Goal: Task Accomplishment & Management: Use online tool/utility

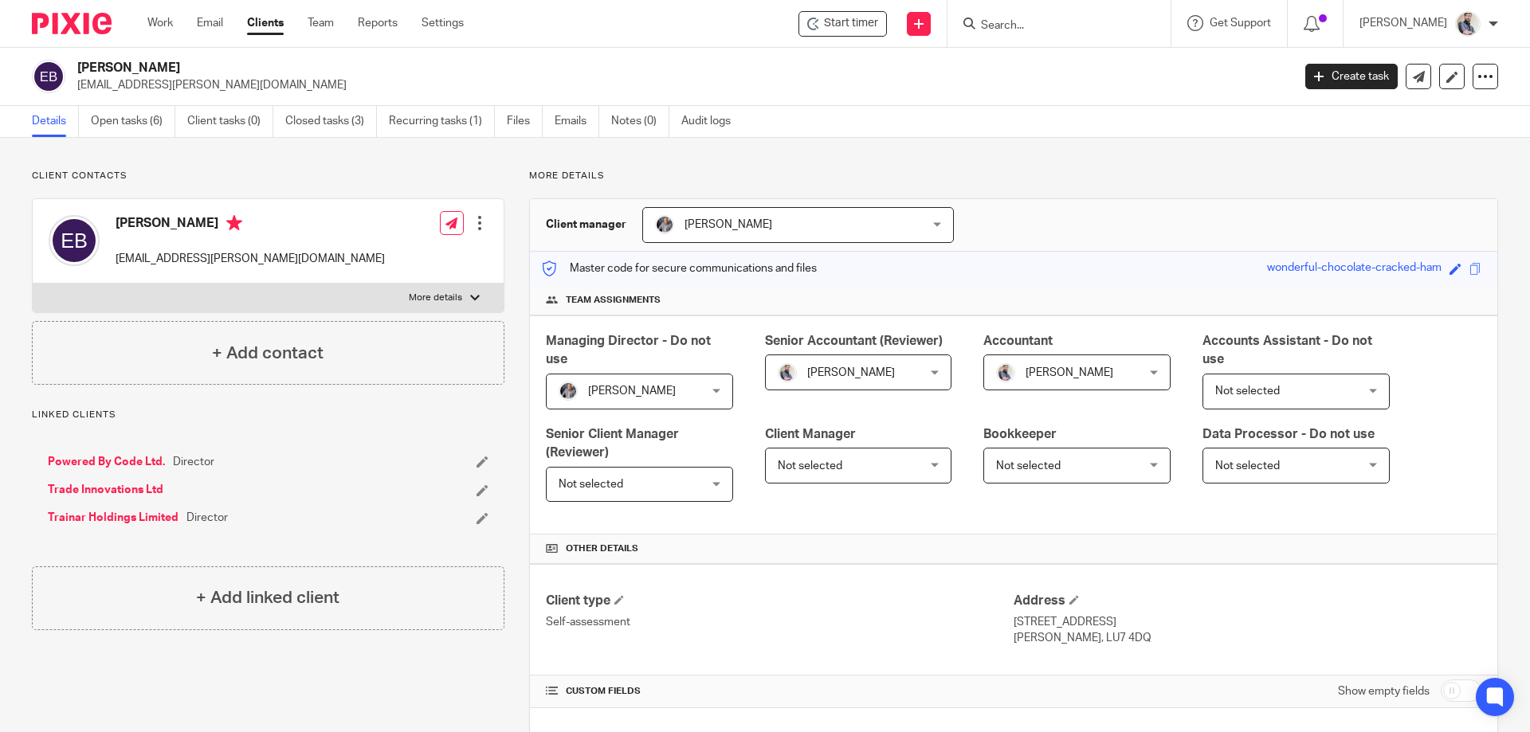
click at [272, 21] on link "Clients" at bounding box center [265, 23] width 37 height 16
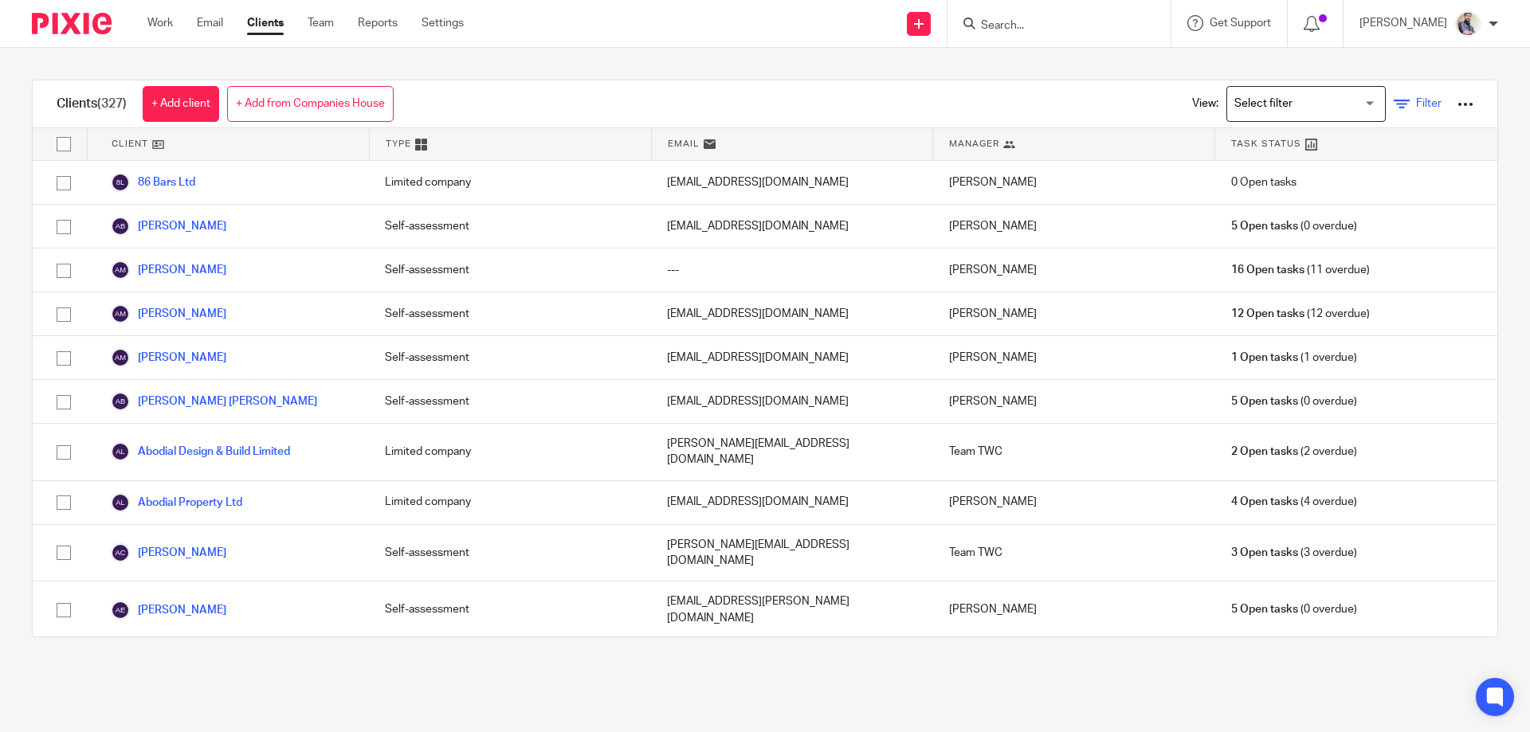
click at [1416, 99] on span "Filter" at bounding box center [1428, 103] width 25 height 11
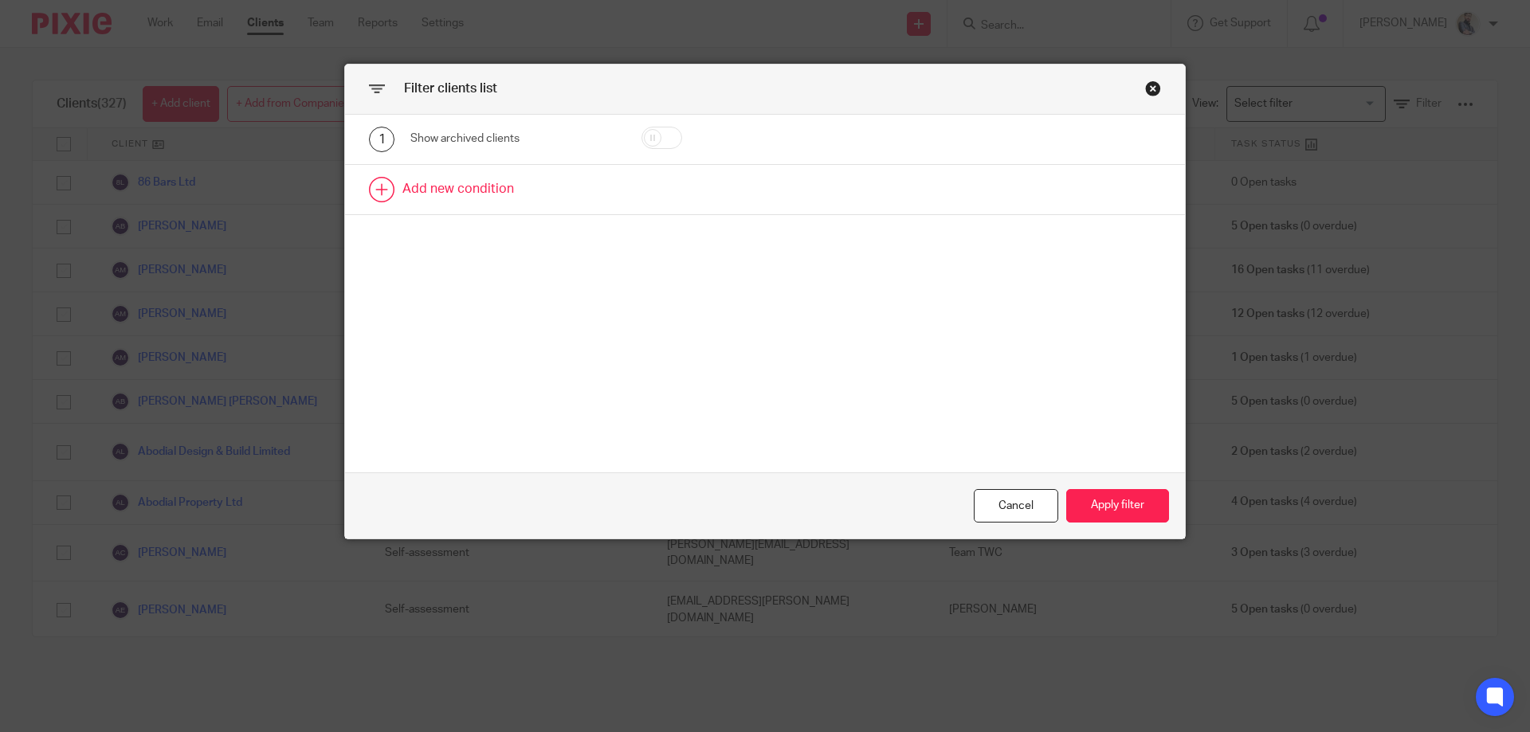
click at [455, 186] on link at bounding box center [765, 189] width 840 height 49
click at [586, 186] on div "Field" at bounding box center [513, 195] width 206 height 36
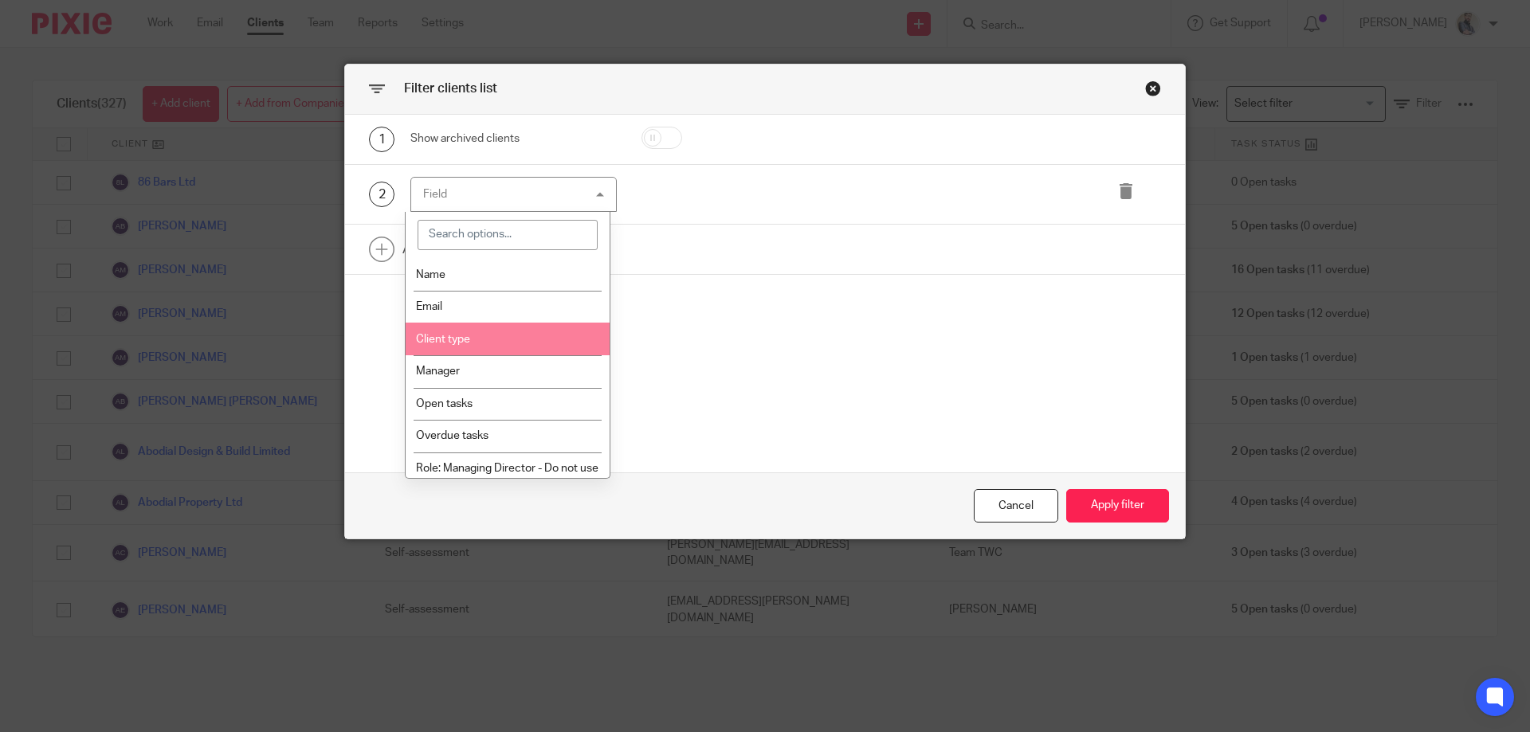
click at [488, 347] on li "Client type" at bounding box center [508, 339] width 205 height 33
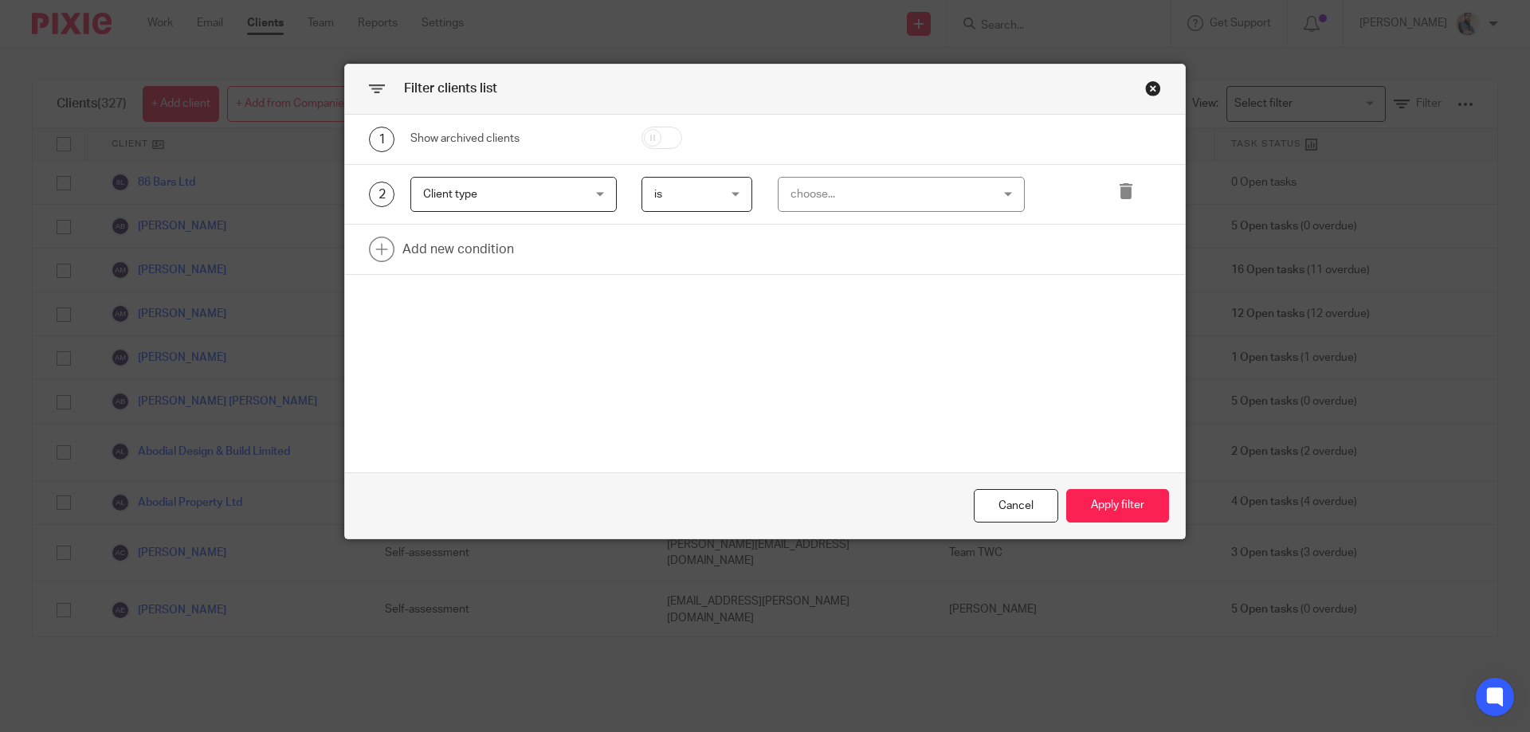
click at [874, 194] on div "choose..." at bounding box center [883, 194] width 187 height 33
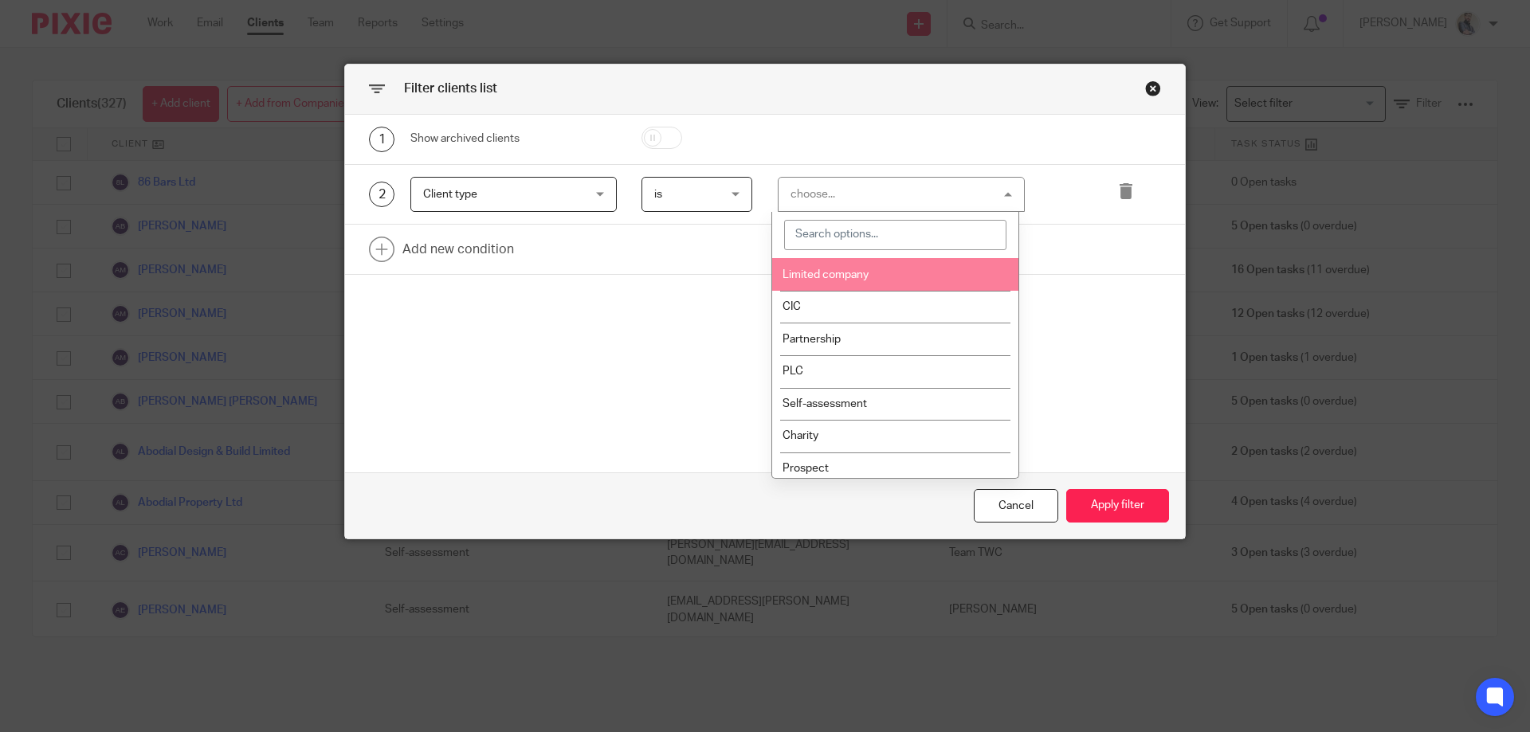
click at [832, 268] on li "Limited company" at bounding box center [895, 274] width 246 height 33
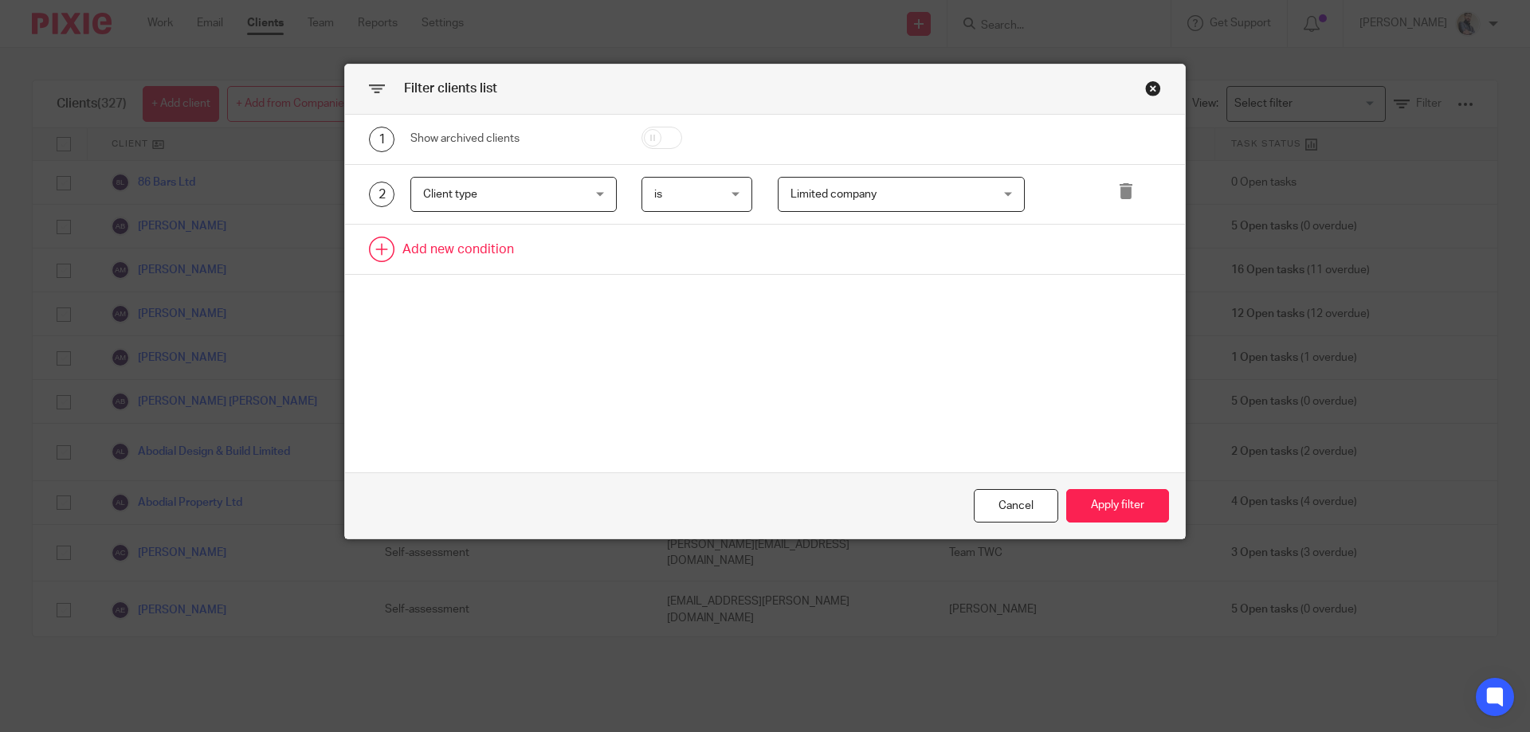
click at [456, 242] on link at bounding box center [765, 249] width 840 height 49
click at [572, 259] on div "Field" at bounding box center [513, 255] width 206 height 36
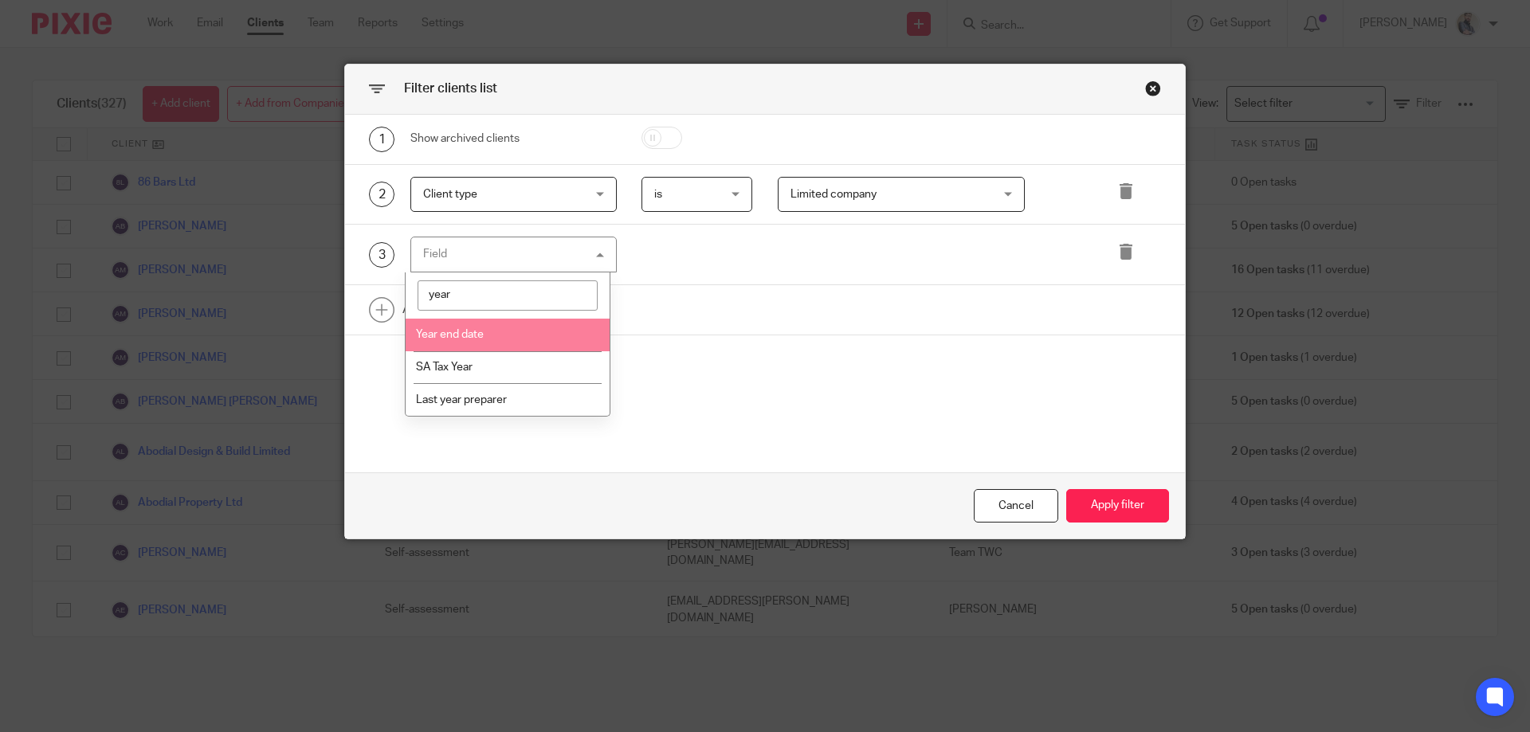
type input "year"
click at [521, 333] on li "Year end date" at bounding box center [508, 335] width 205 height 33
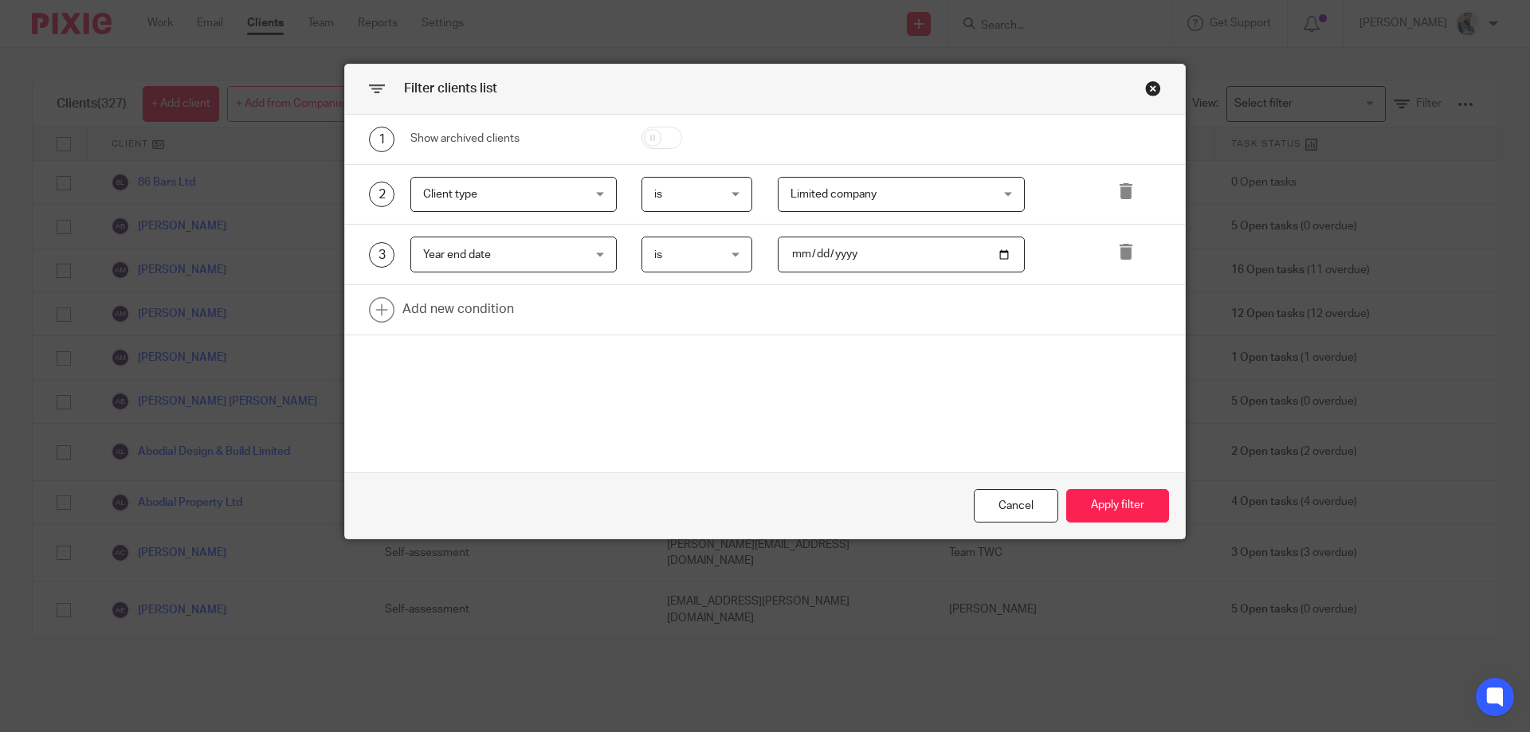
click at [782, 254] on input "date" at bounding box center [902, 255] width 248 height 36
type input "2024-12-01"
click at [1097, 502] on button "Apply filter" at bounding box center [1117, 506] width 103 height 34
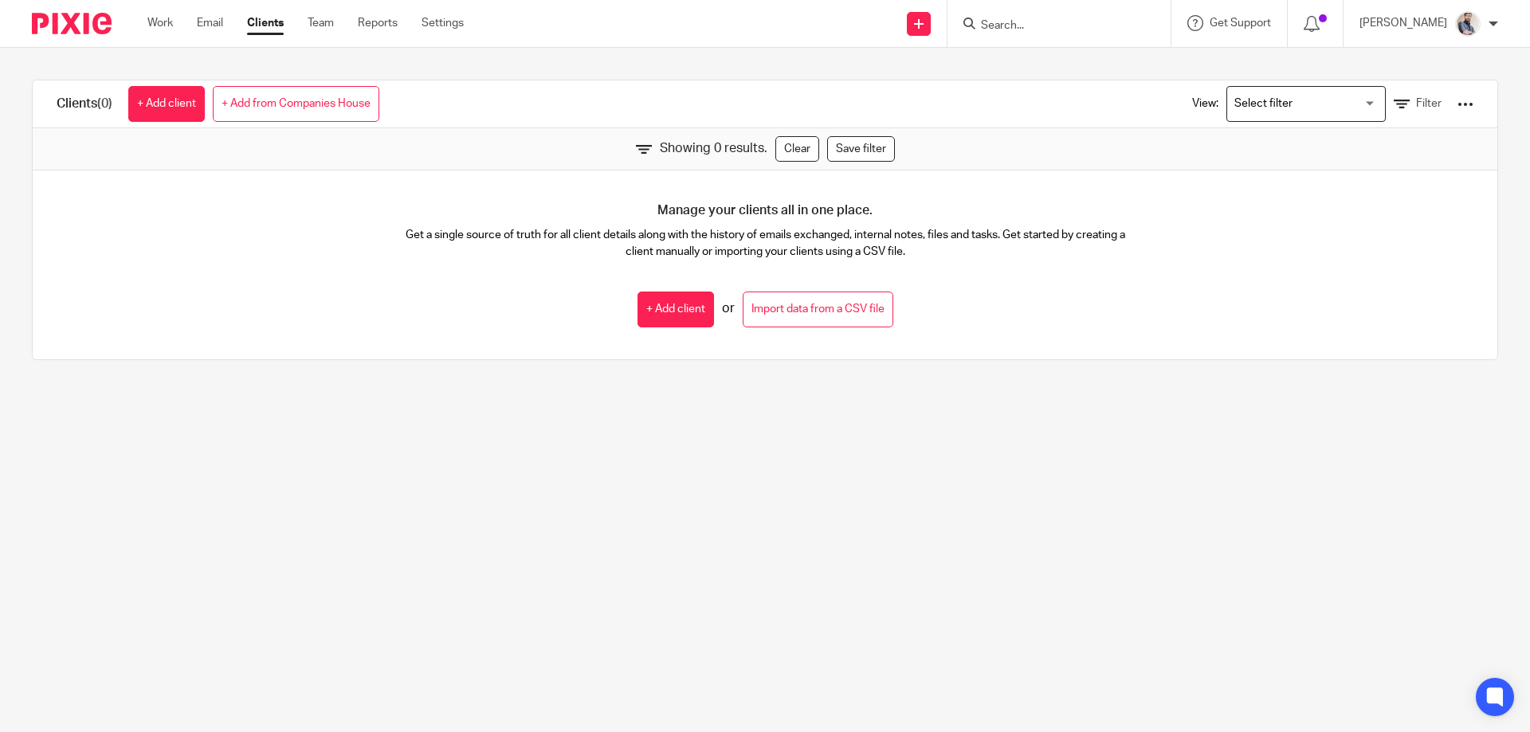
click at [1254, 113] on input "Search for option" at bounding box center [1302, 104] width 147 height 28
click at [1256, 126] on li "Limited Companies" at bounding box center [1306, 136] width 158 height 21
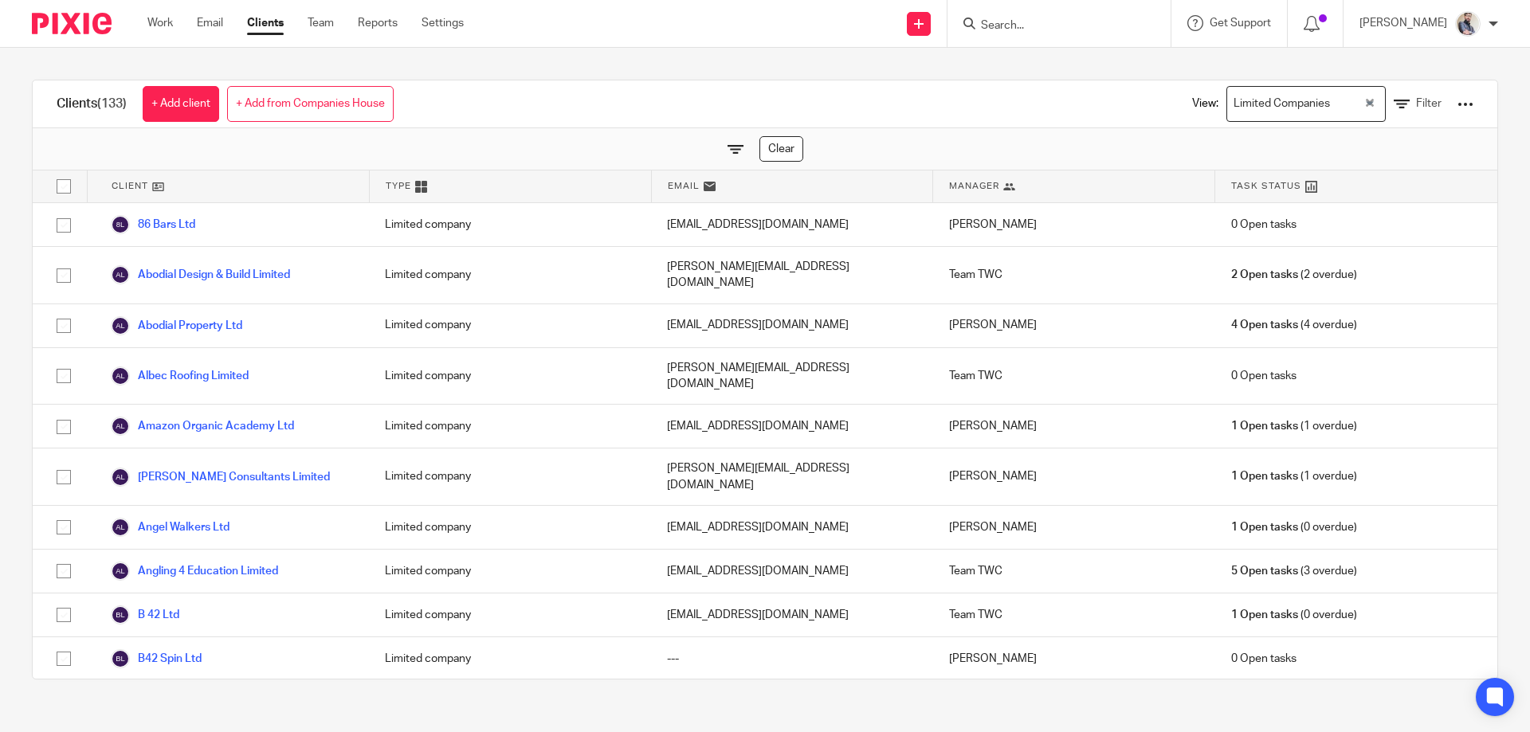
click at [1389, 114] on div "View: Limited Companies Loading... Filter" at bounding box center [1320, 103] width 305 height 47
click at [1394, 96] on link "Filter" at bounding box center [1418, 104] width 48 height 17
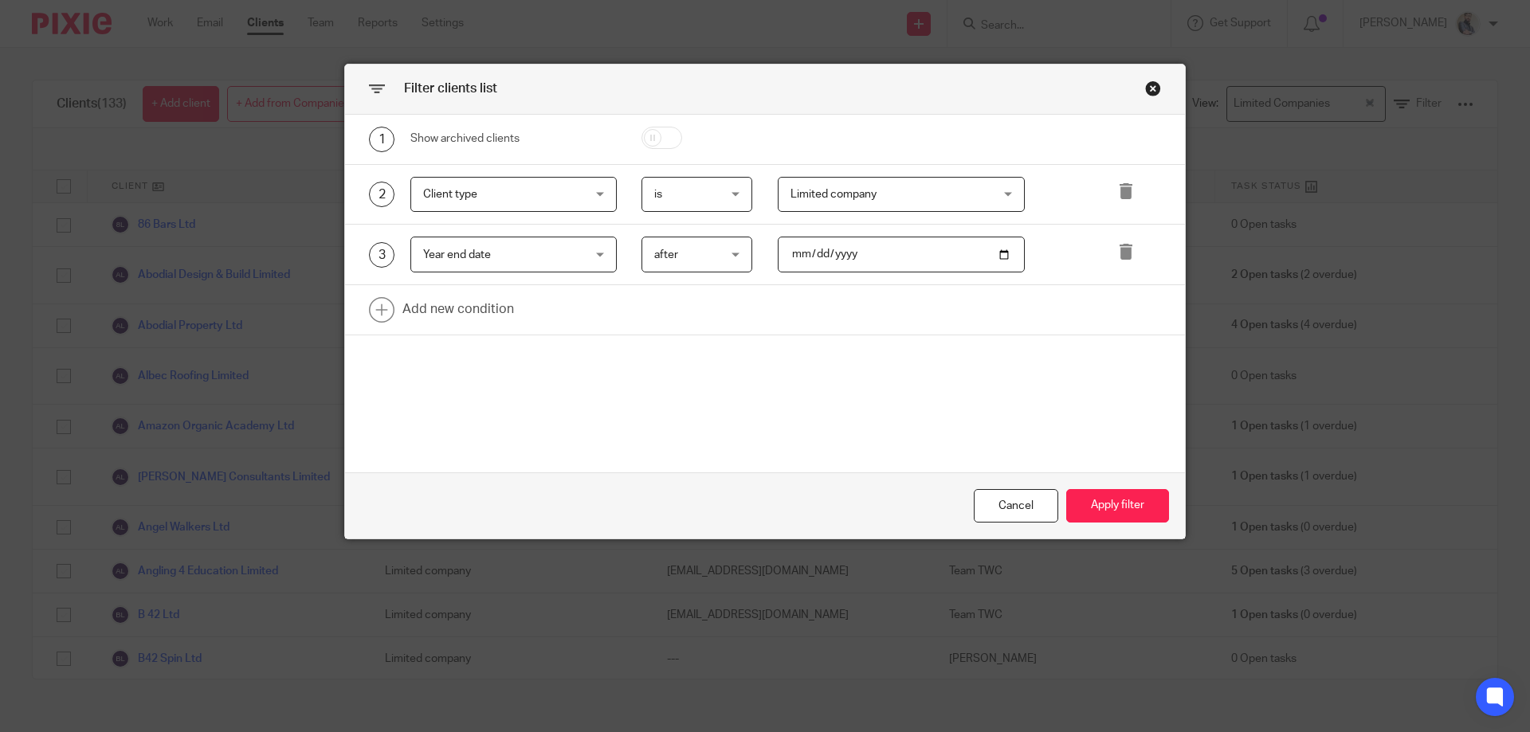
click at [677, 257] on span "after" at bounding box center [693, 253] width 78 height 33
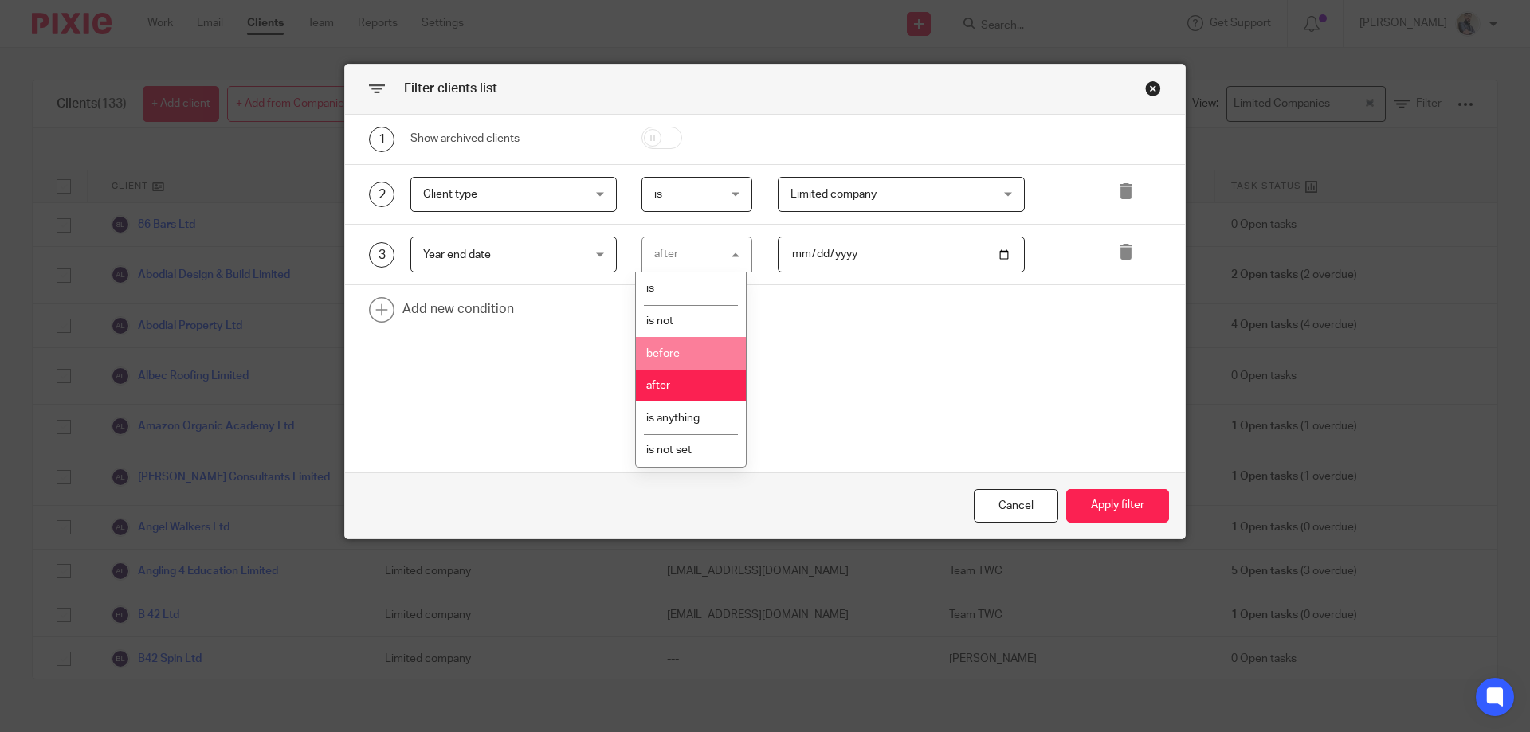
click at [690, 343] on li "before" at bounding box center [691, 353] width 110 height 33
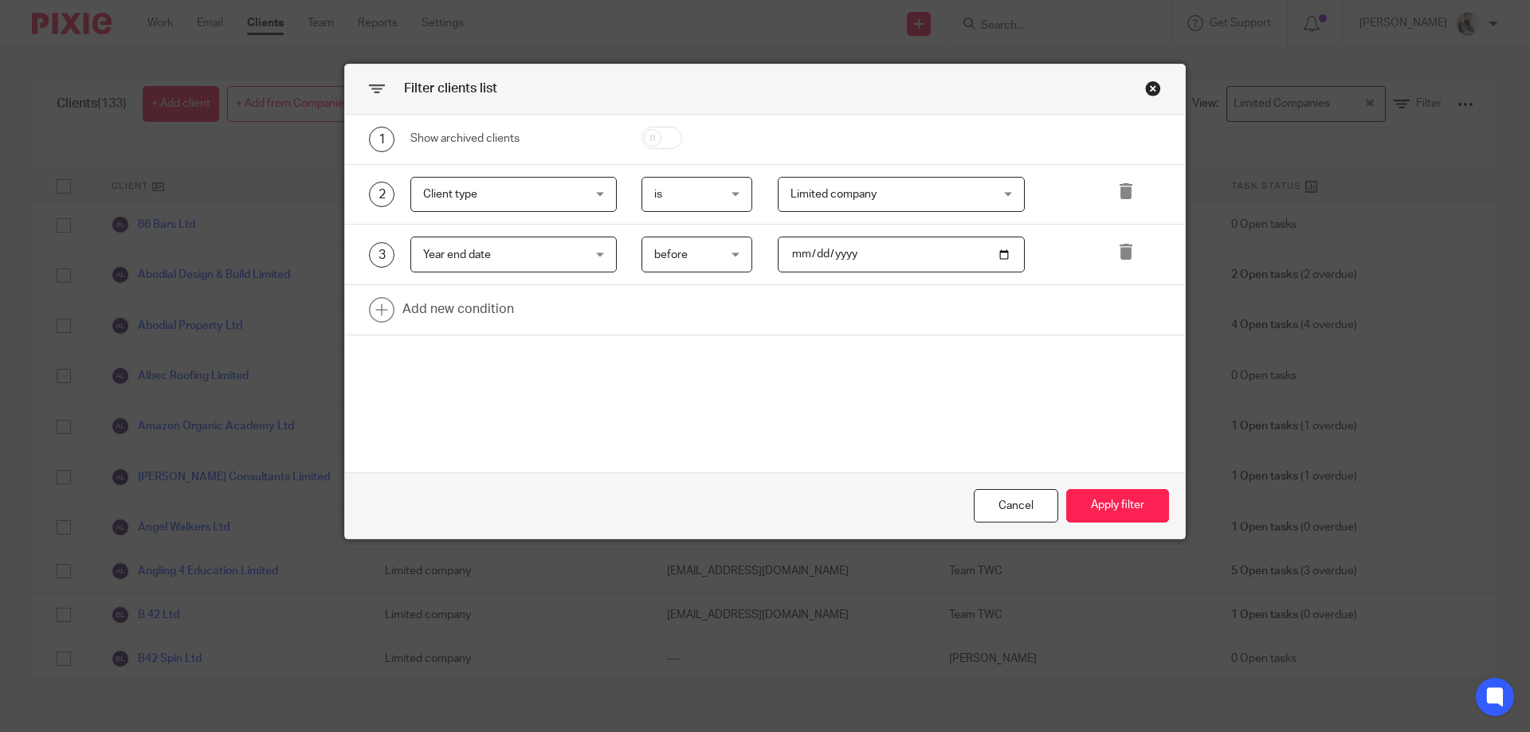
click at [778, 245] on input "2023-03-30" at bounding box center [902, 255] width 248 height 36
type input "2024-12-01"
click at [1134, 512] on button "Apply filter" at bounding box center [1117, 506] width 103 height 34
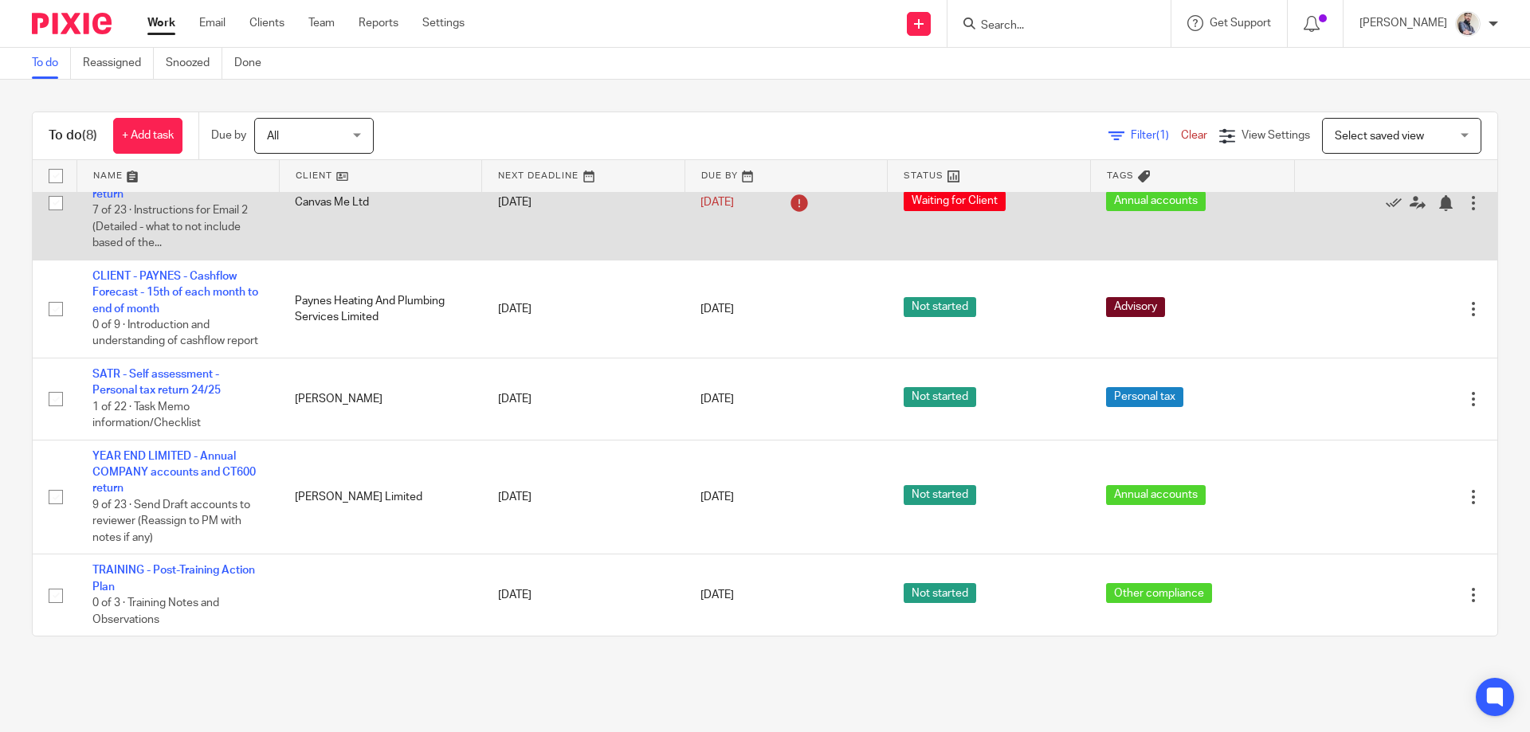
scroll to position [357, 0]
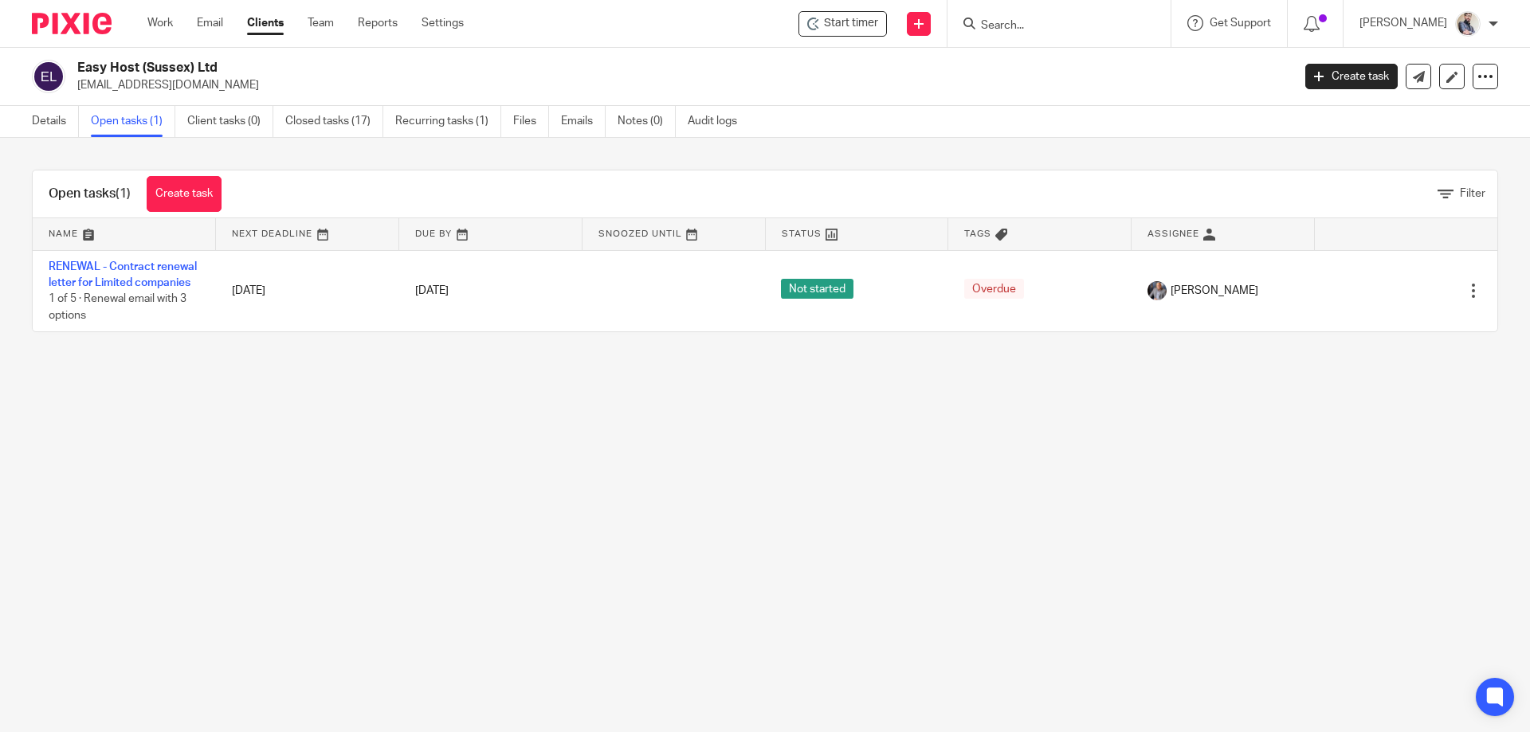
drag, startPoint x: 80, startPoint y: 67, endPoint x: 272, endPoint y: 69, distance: 192.0
click at [272, 69] on h2 "Easy Host (Sussex) Ltd" at bounding box center [558, 68] width 963 height 17
copy h2 "Easy Host (Sussex) Ltd"
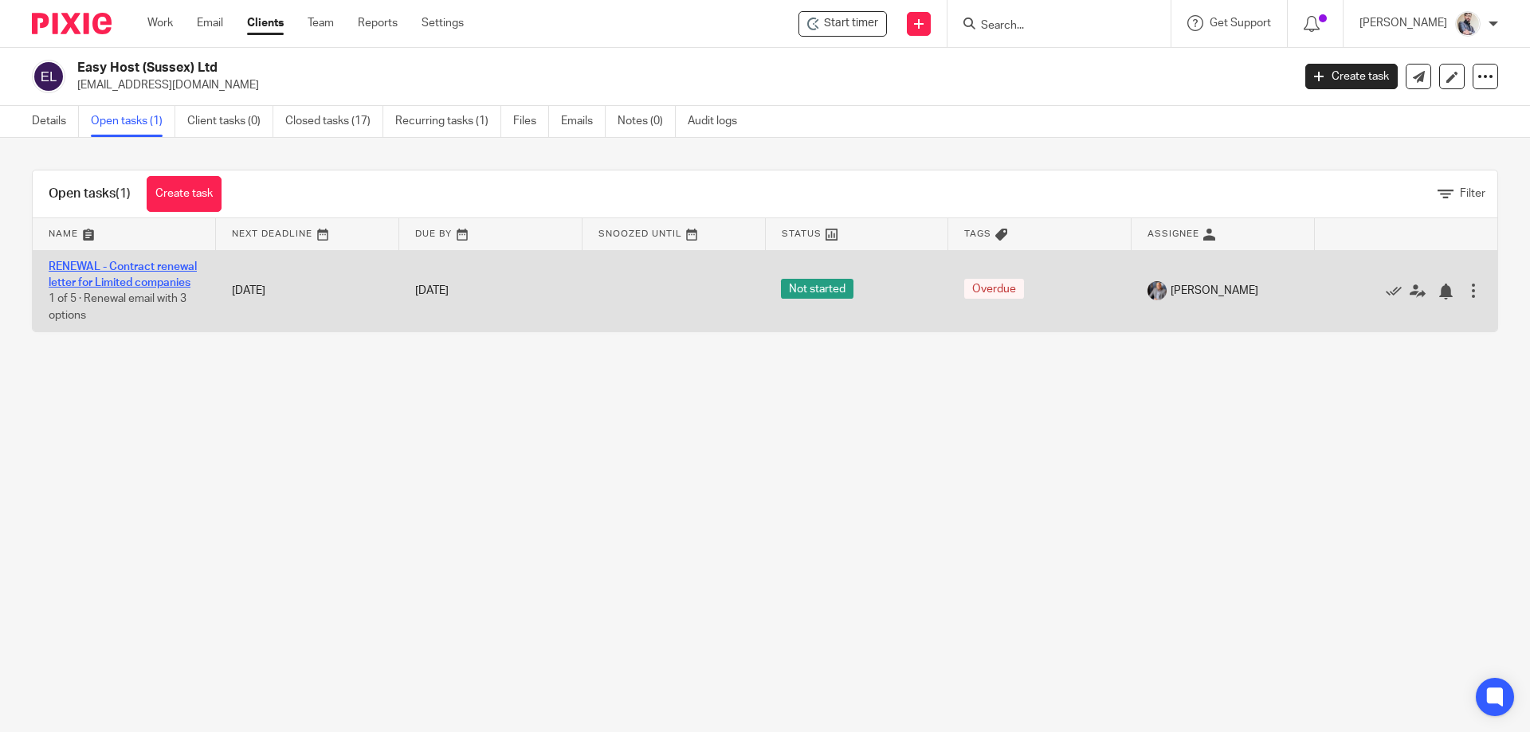
click at [94, 277] on link "RENEWAL - Contract renewal letter for Limited companies" at bounding box center [123, 274] width 148 height 27
